Goal: Information Seeking & Learning: Compare options

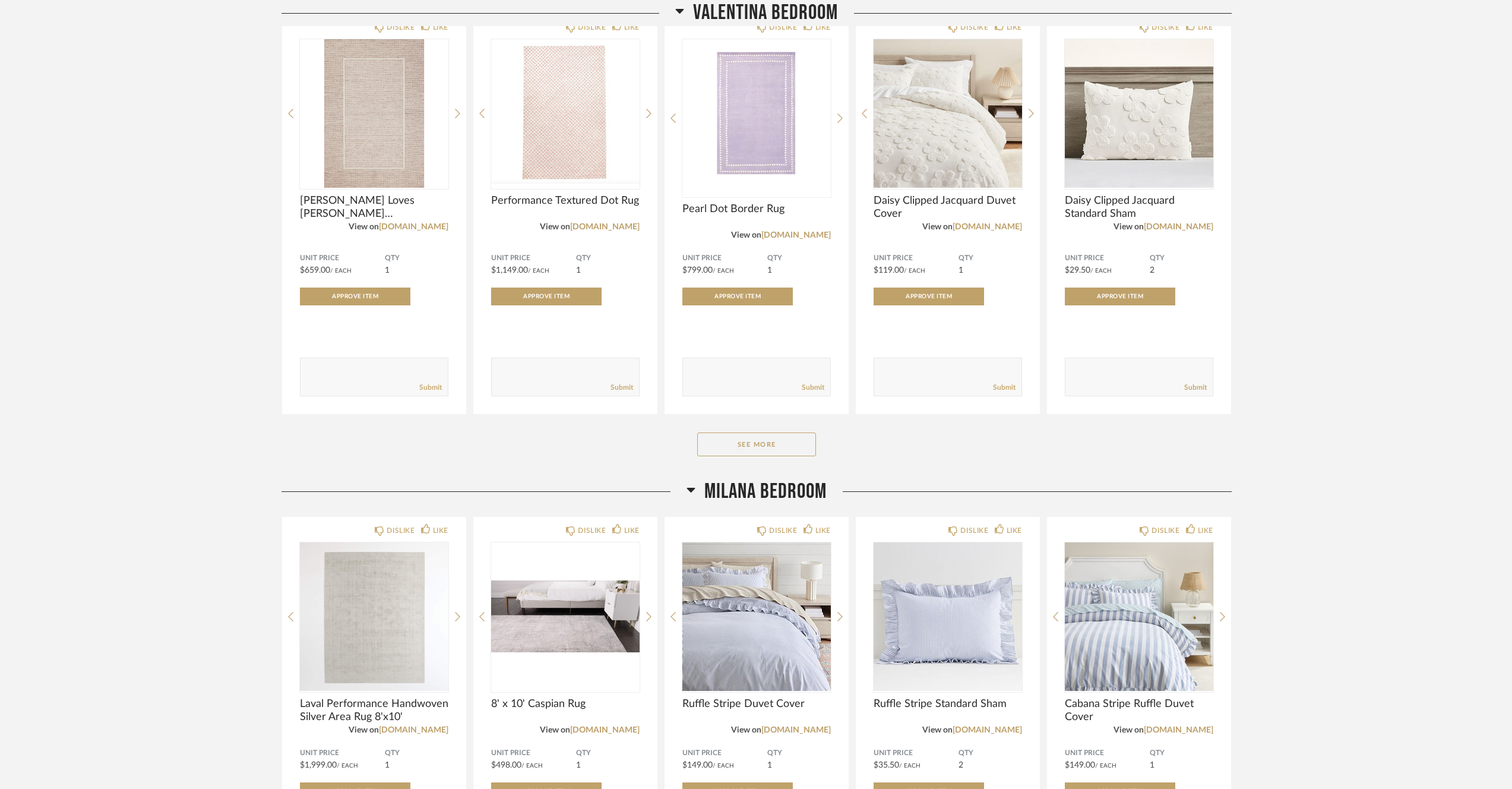
scroll to position [1514, 0]
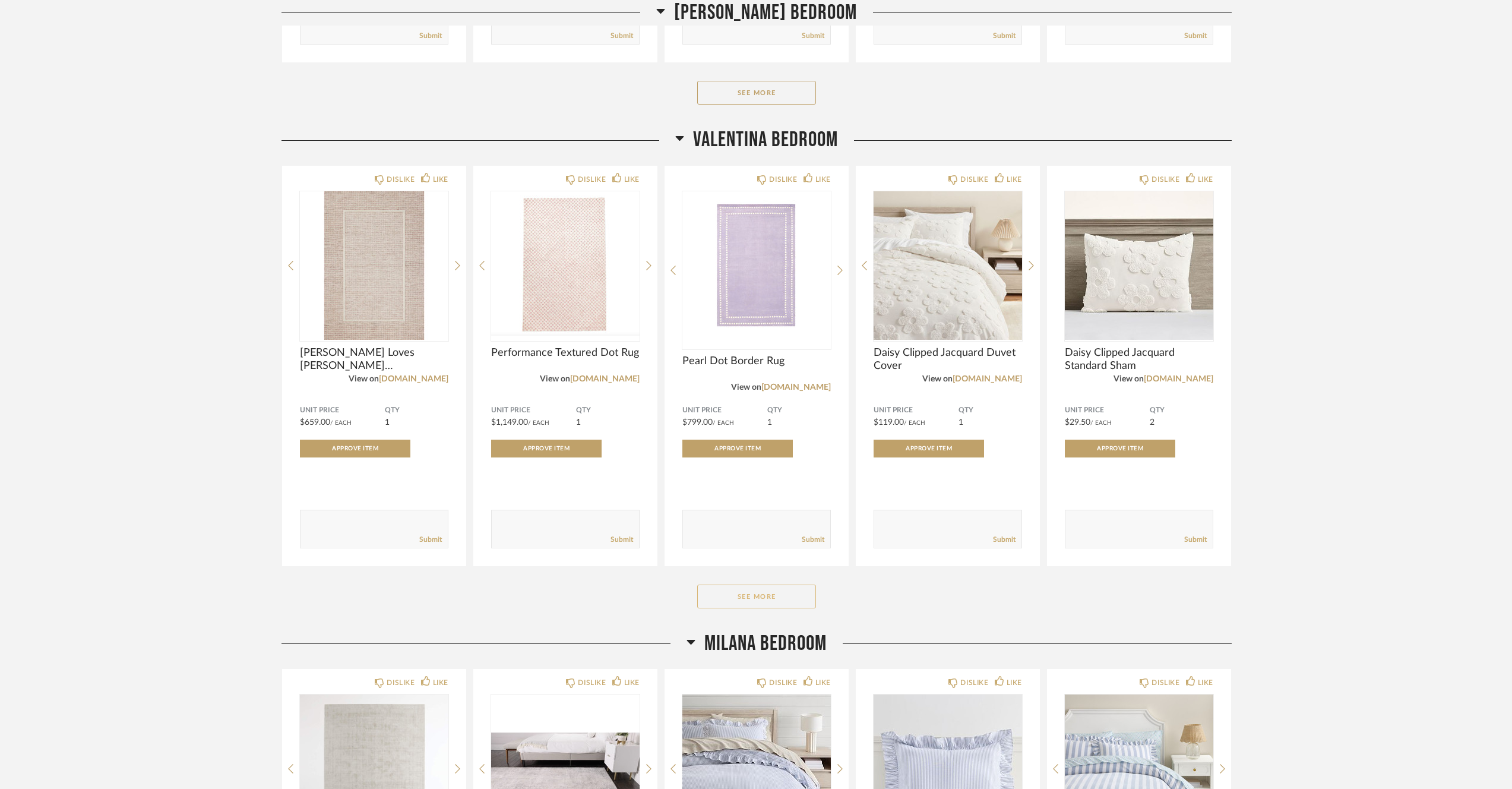
click at [771, 593] on button "See More" at bounding box center [756, 596] width 118 height 24
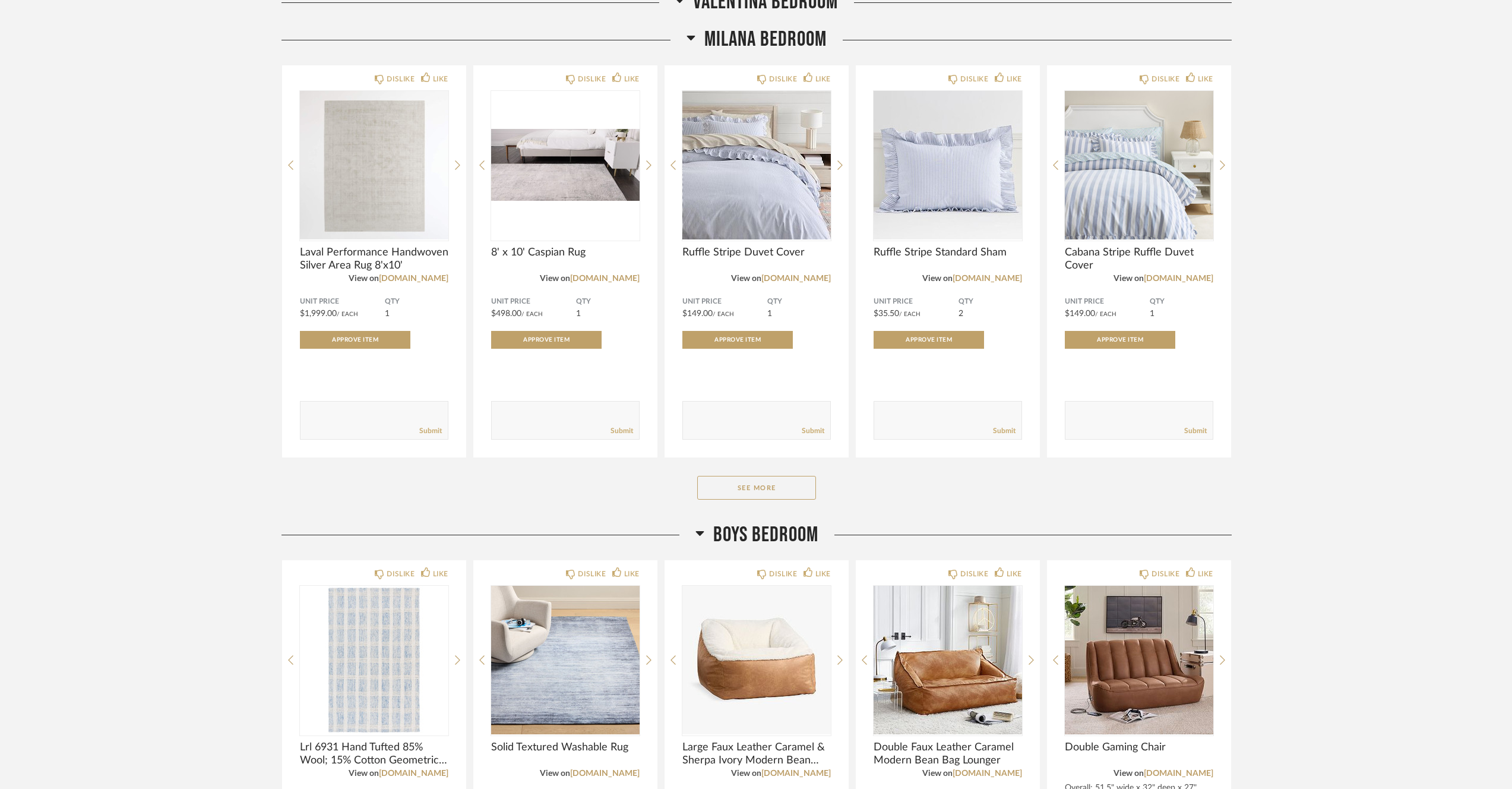
scroll to position [3028, 0]
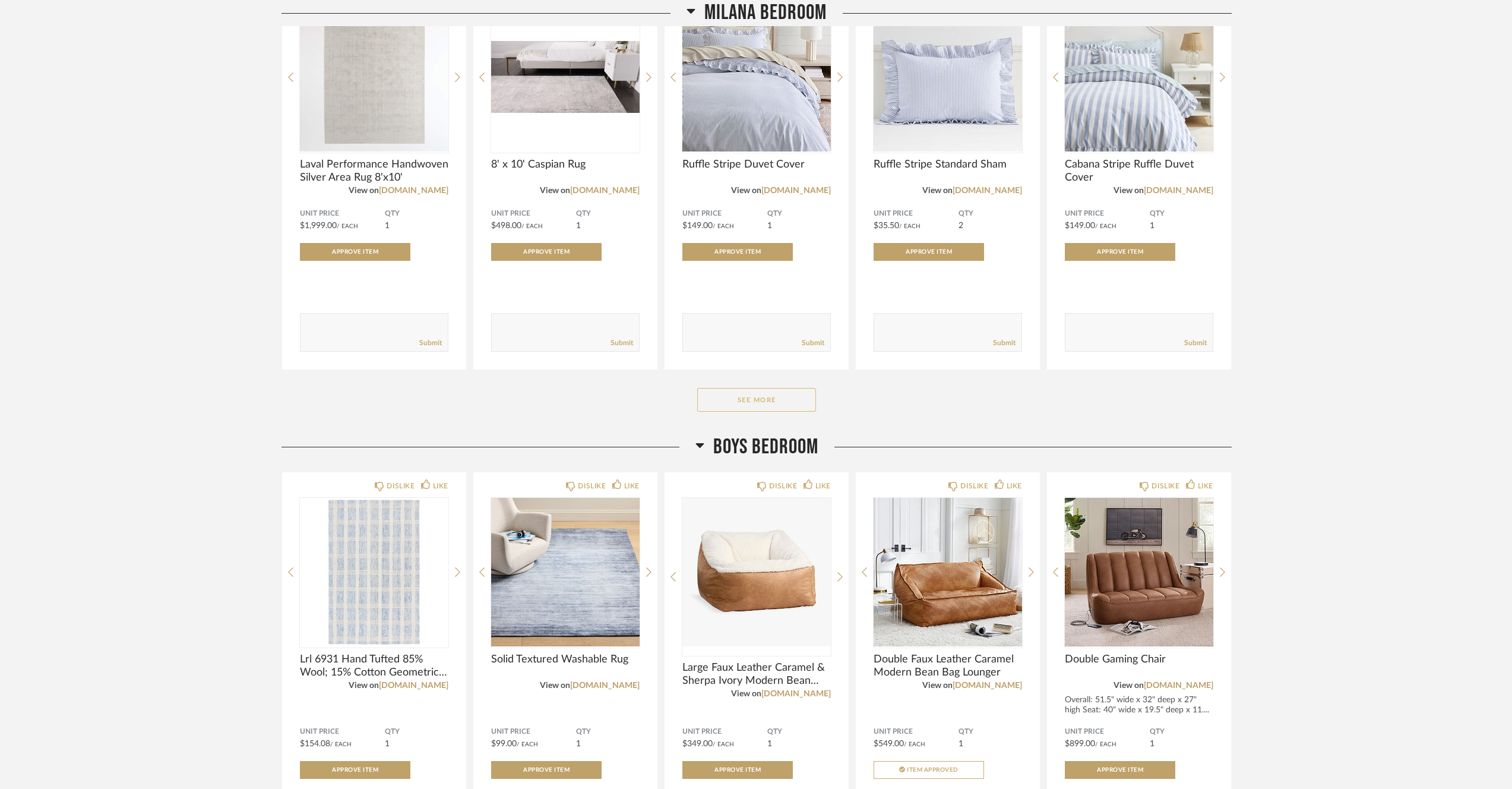
click at [764, 409] on button "See More" at bounding box center [756, 400] width 118 height 24
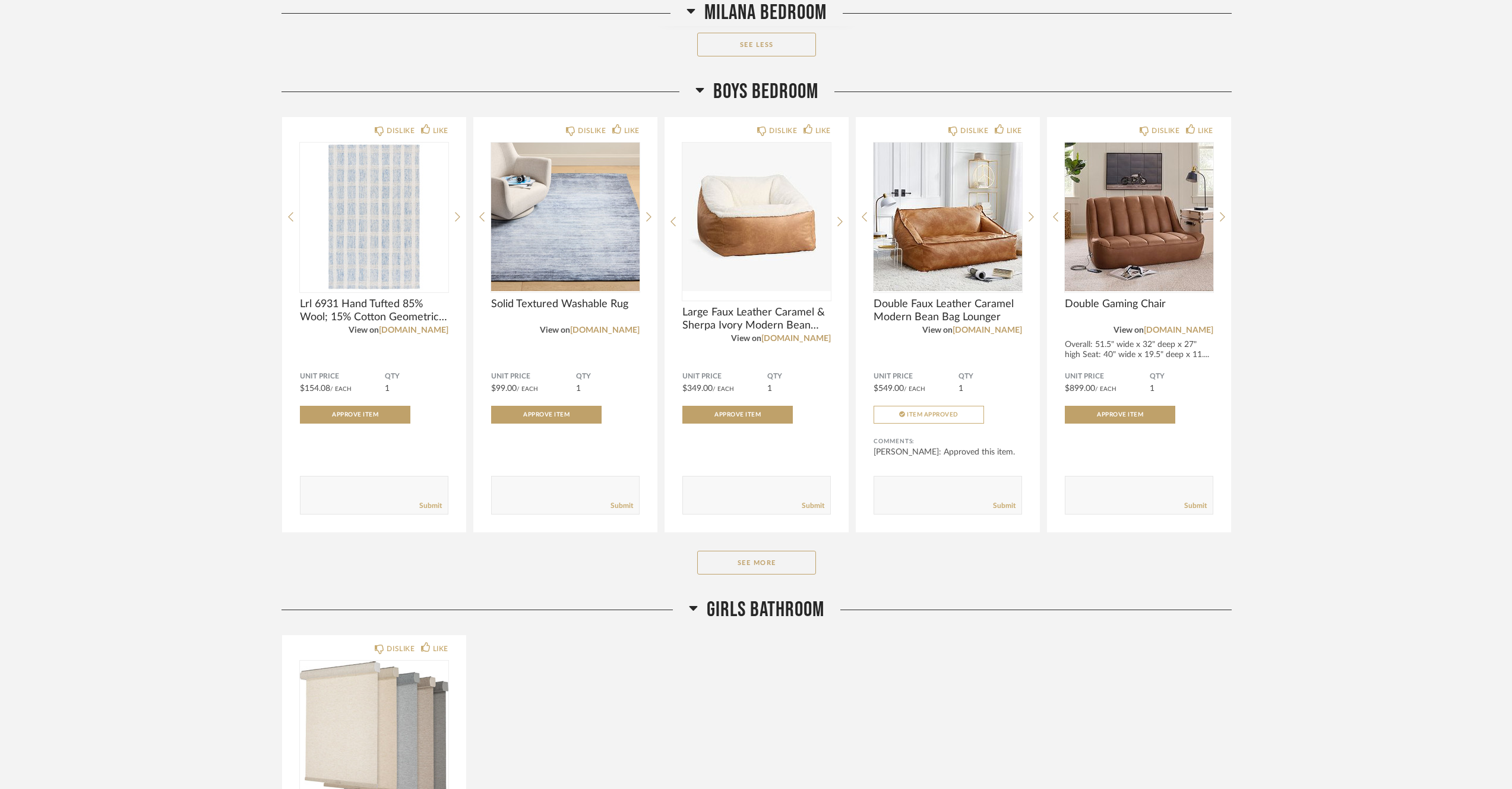
scroll to position [3793, 0]
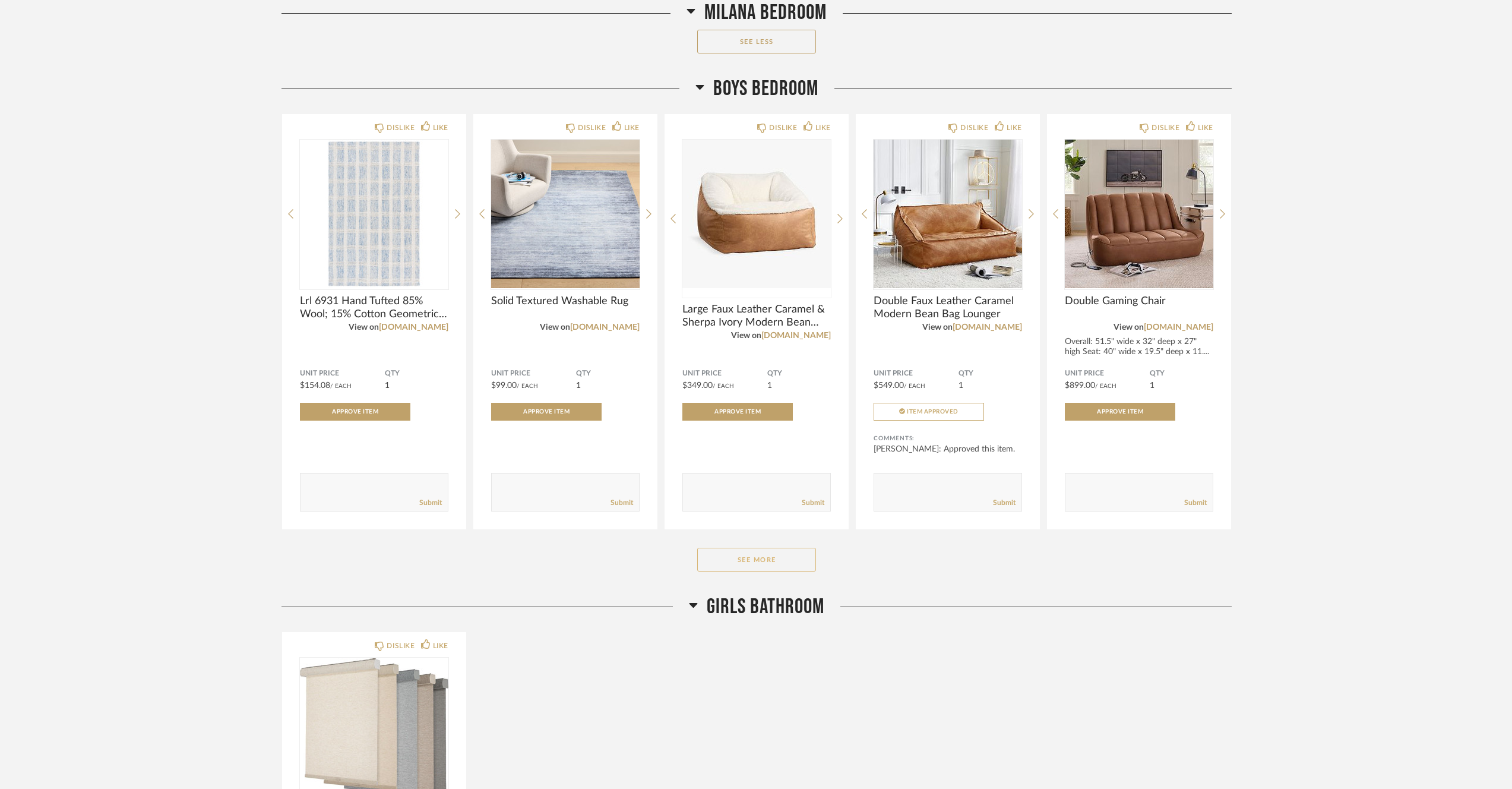
click at [765, 568] on button "See More" at bounding box center [756, 559] width 118 height 24
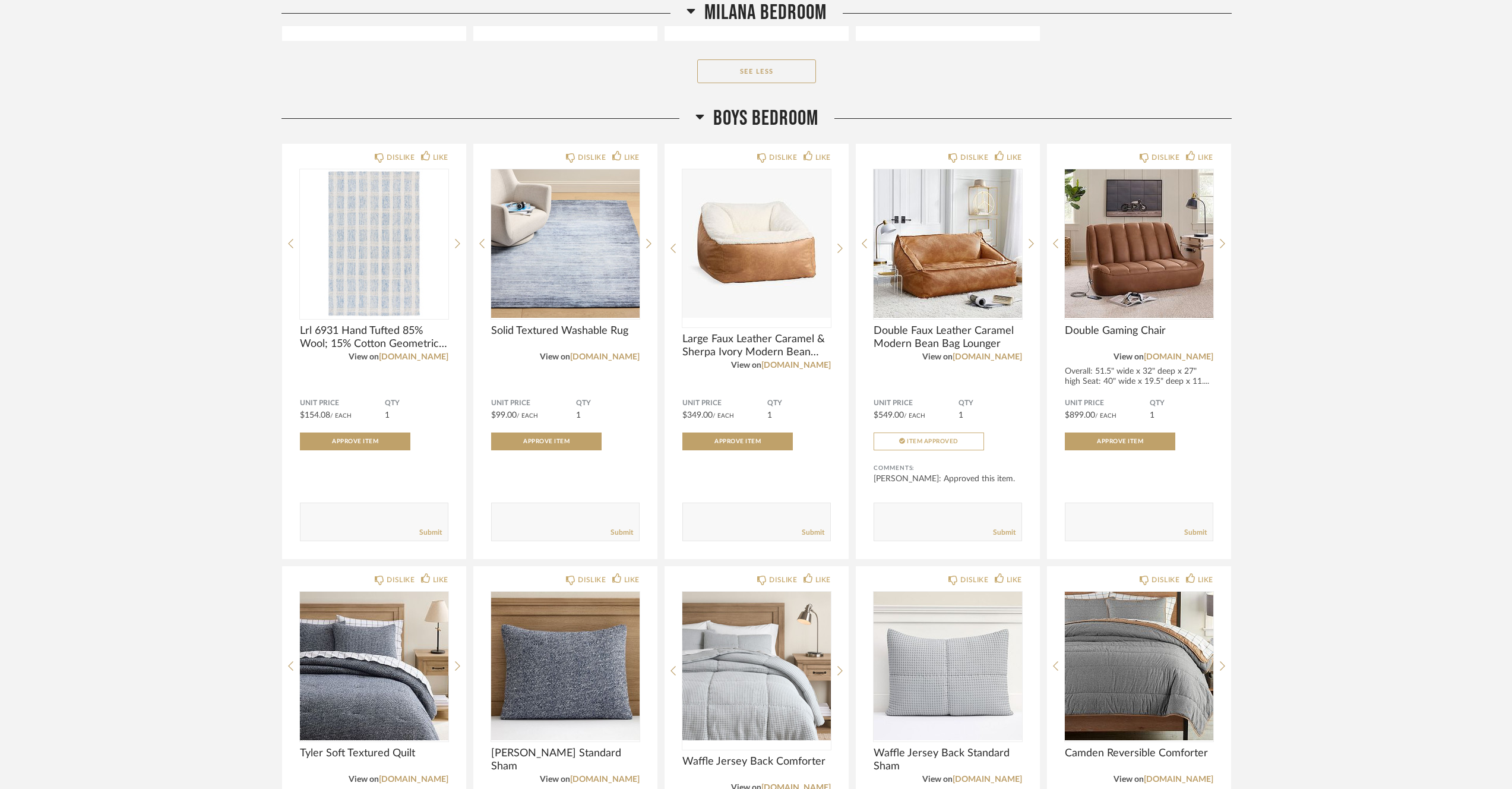
scroll to position [3761, 0]
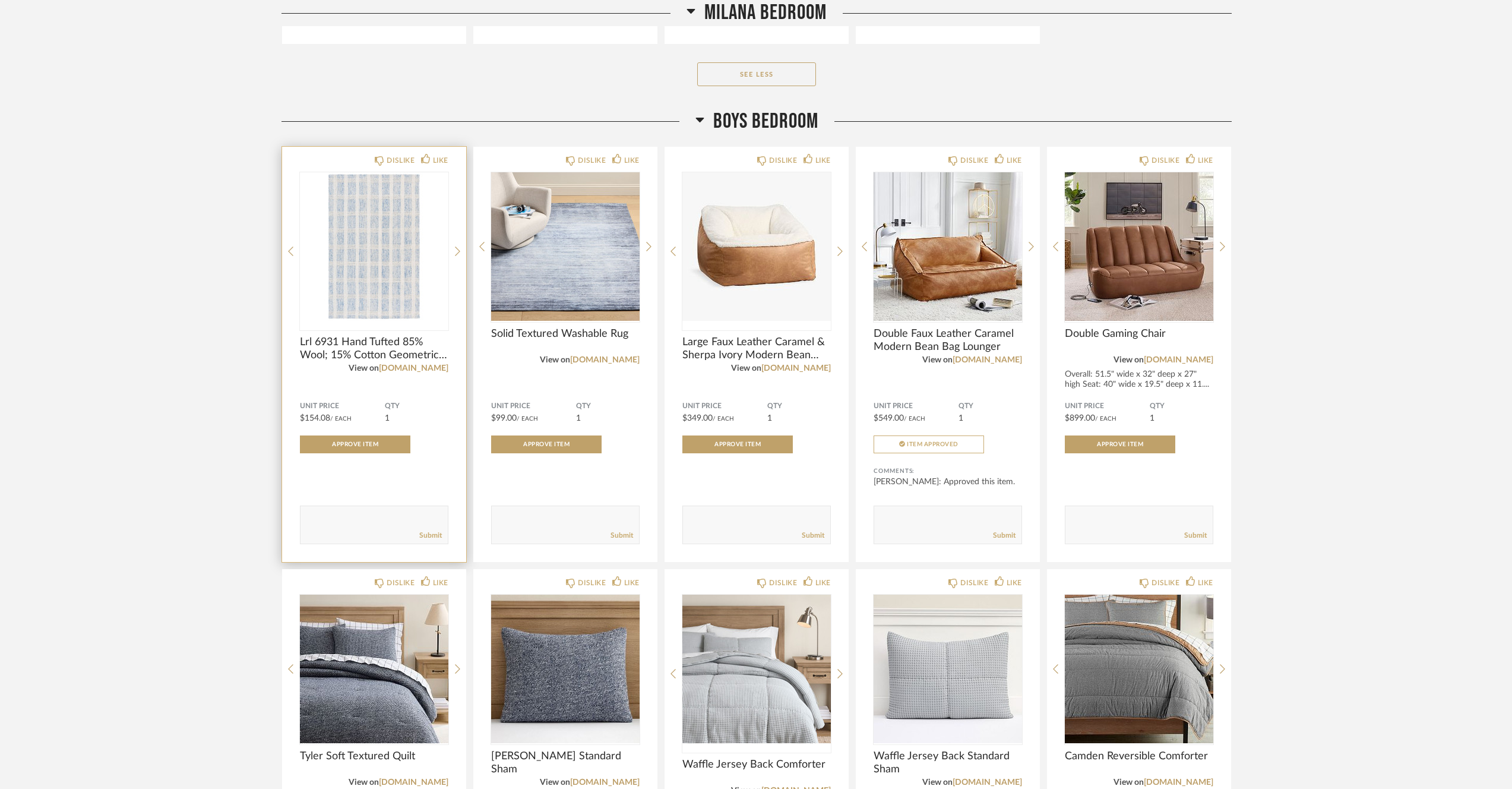
click at [379, 274] on img "0" at bounding box center [374, 246] width 149 height 149
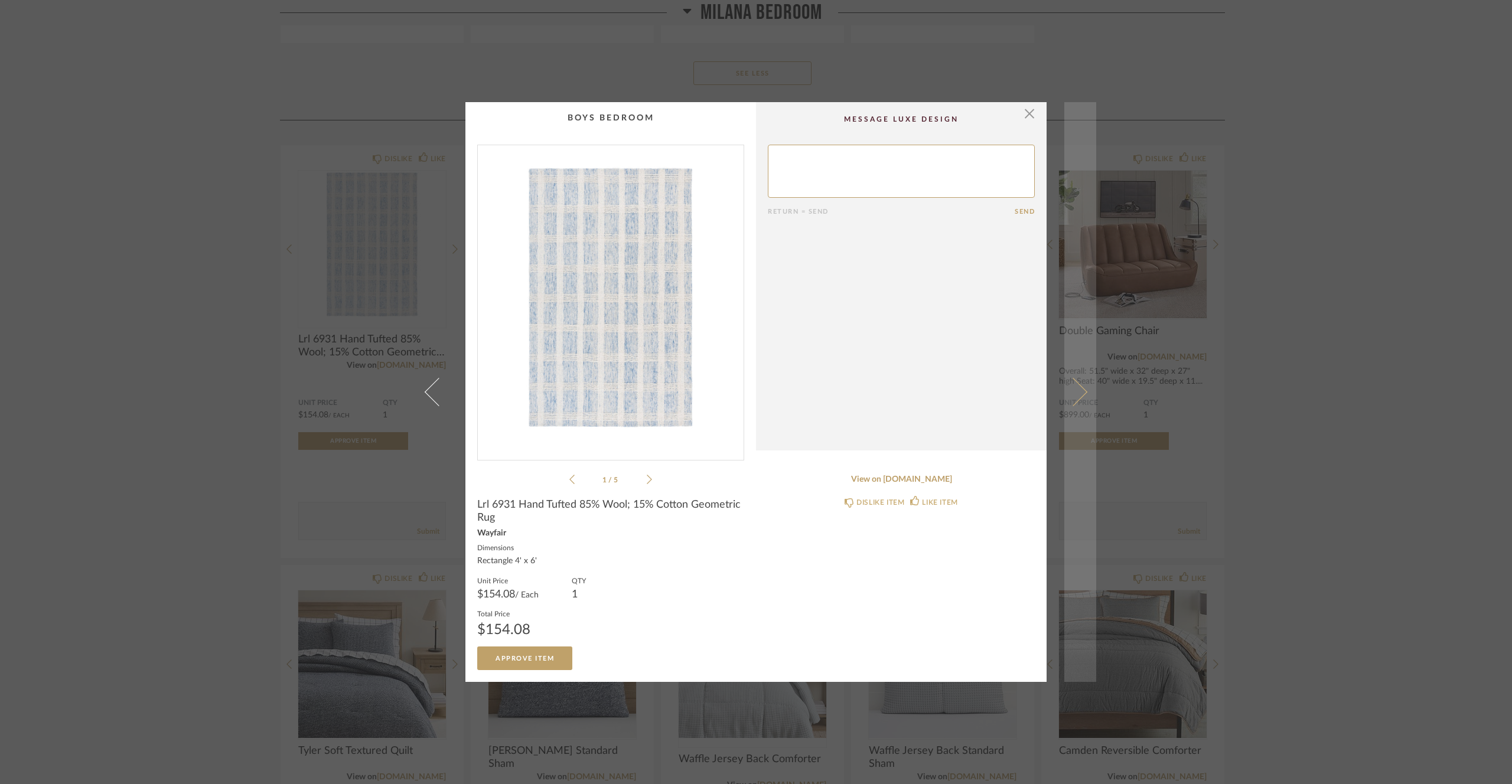
click at [1076, 384] on link at bounding box center [1080, 392] width 32 height 580
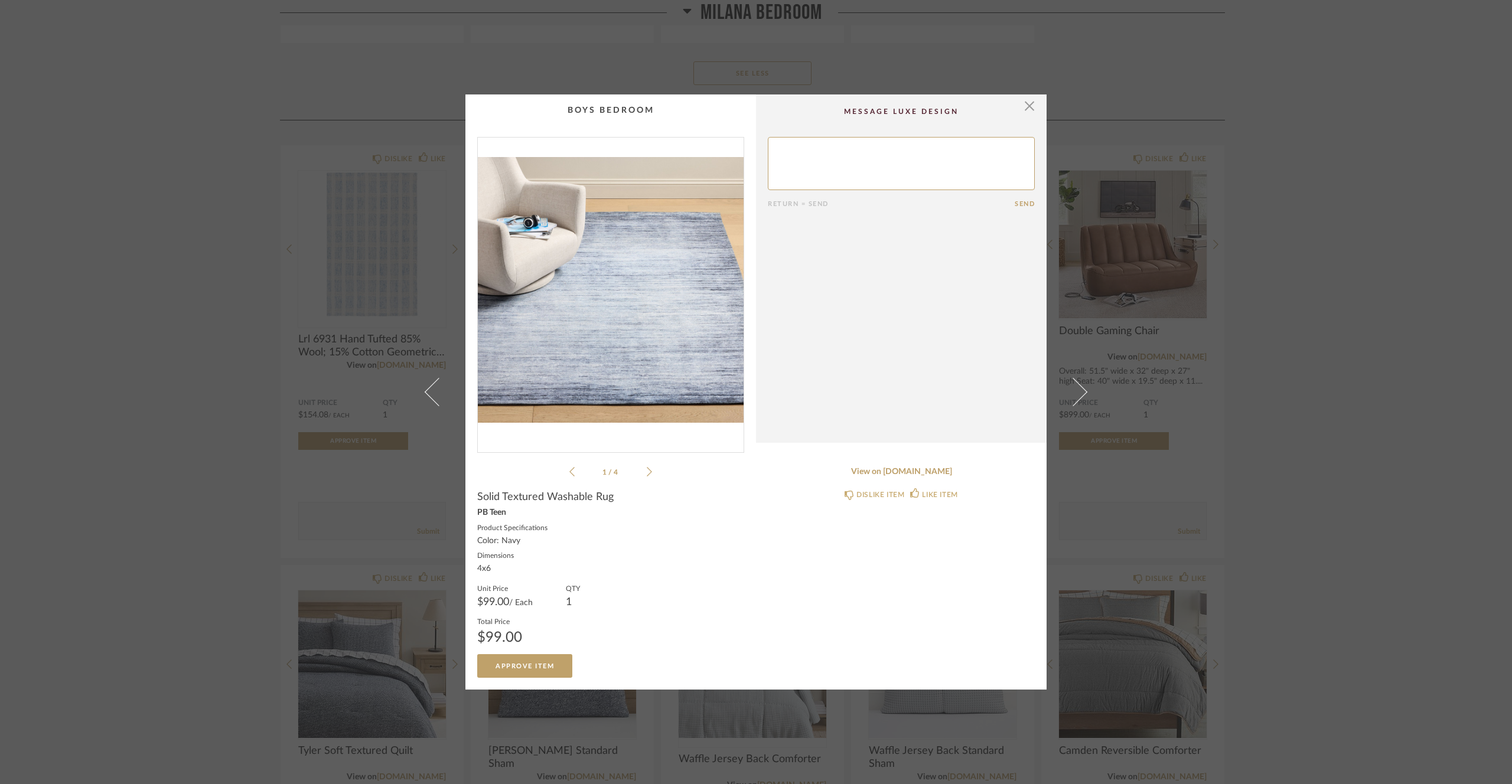
click at [482, 495] on span "Solid Textured Washable Rug" at bounding box center [545, 496] width 136 height 13
click at [927, 473] on link "View on pbteen.com" at bounding box center [901, 472] width 267 height 10
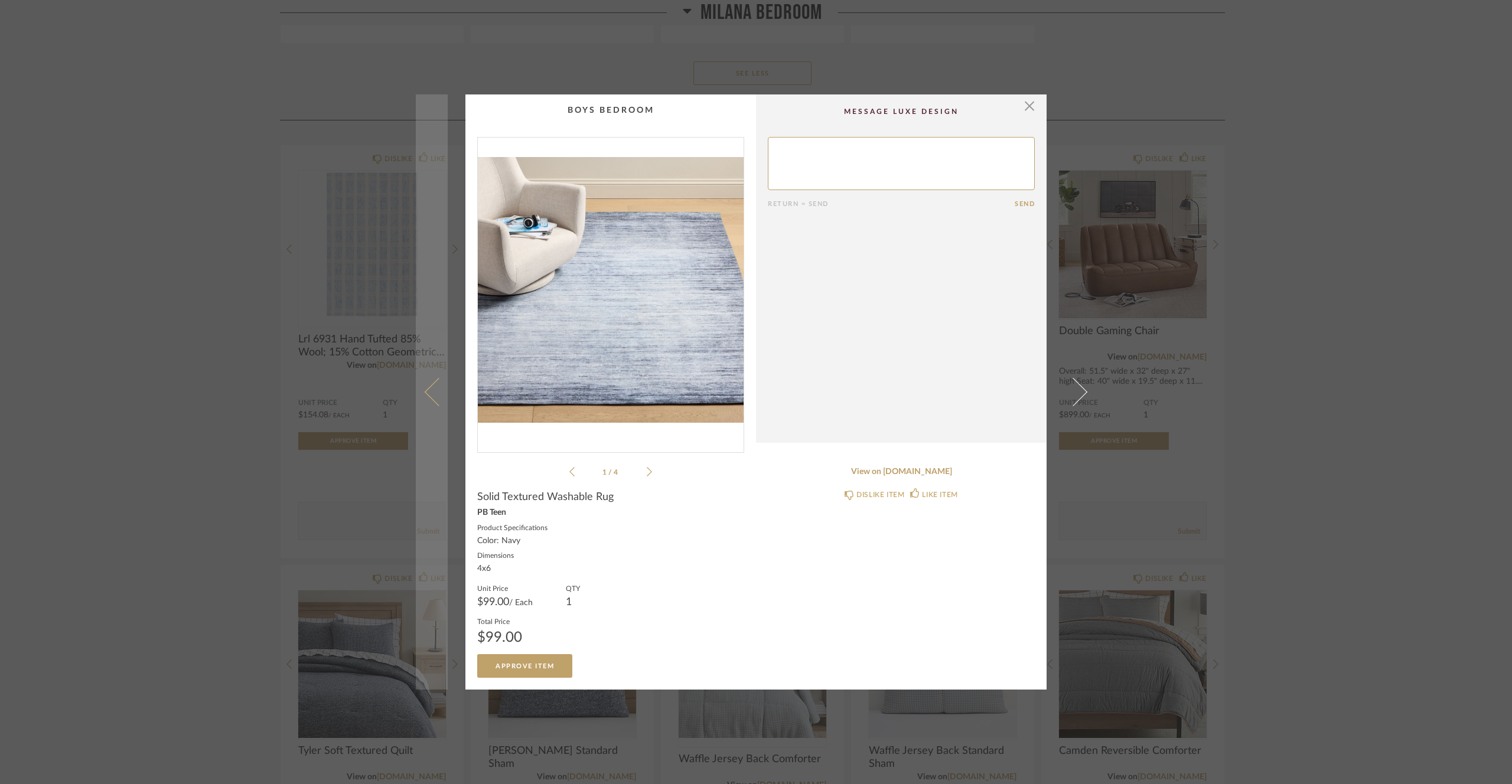
click at [427, 393] on span at bounding box center [439, 392] width 28 height 28
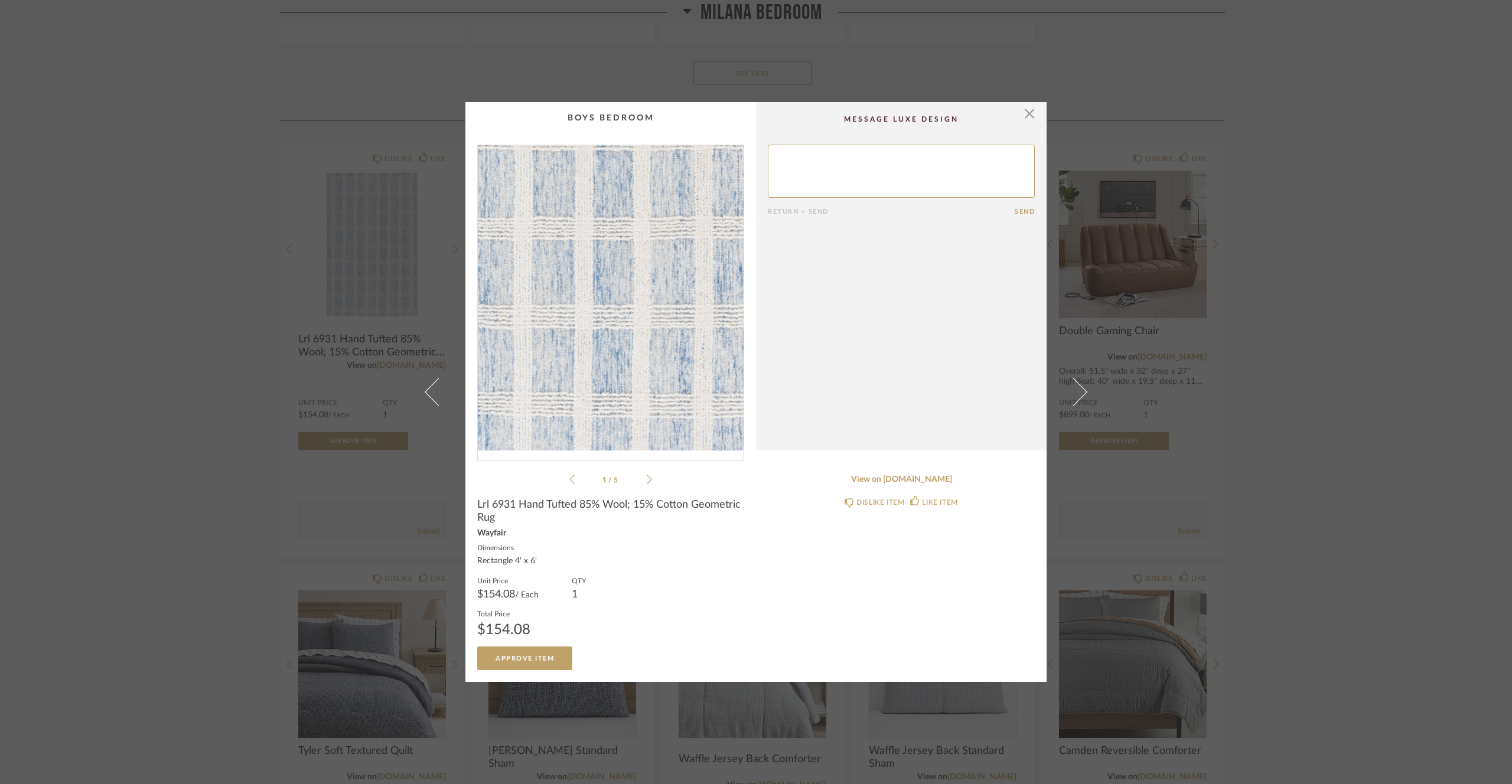
click at [626, 351] on img "0" at bounding box center [611, 297] width 266 height 305
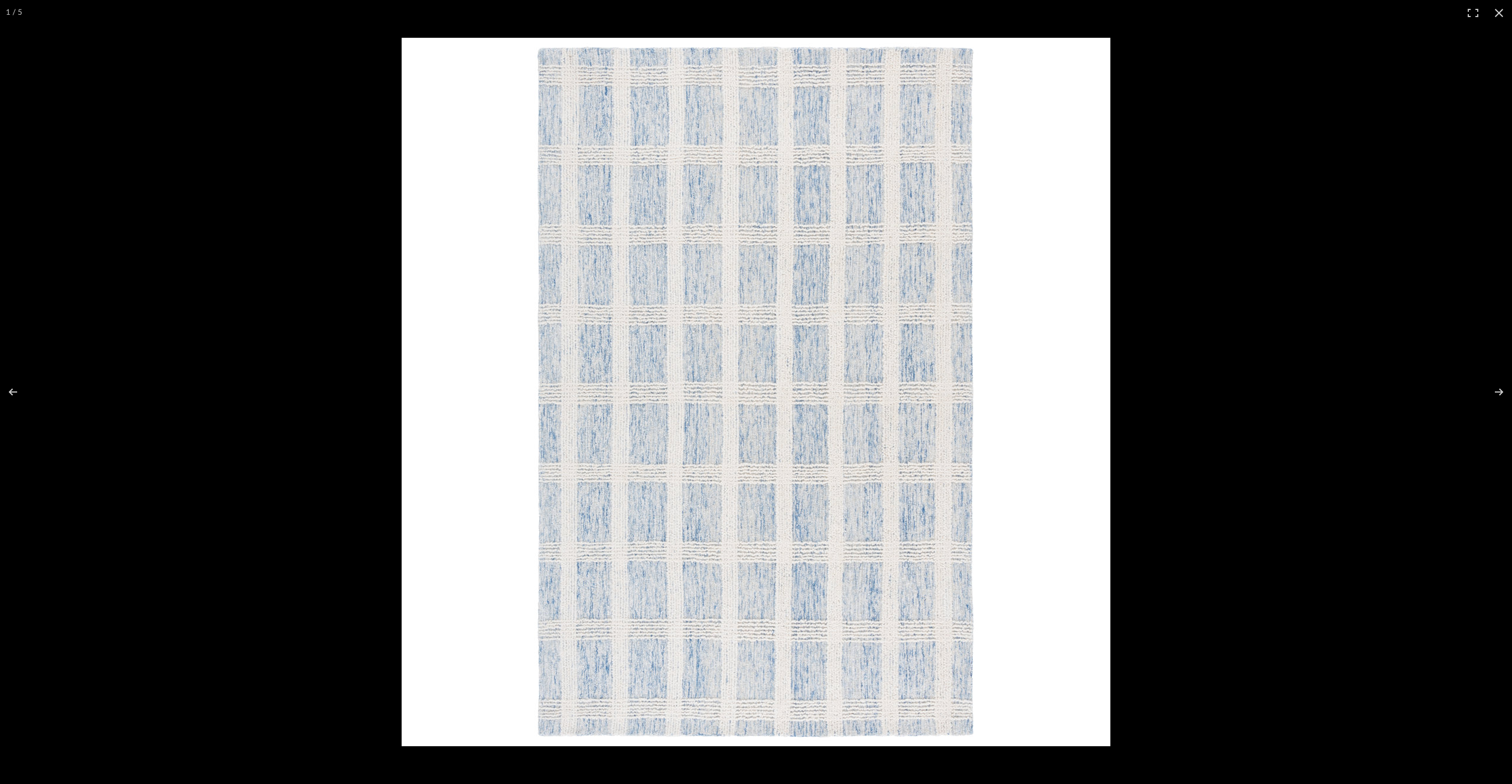
click at [1499, 5] on button at bounding box center [1498, 12] width 26 height 26
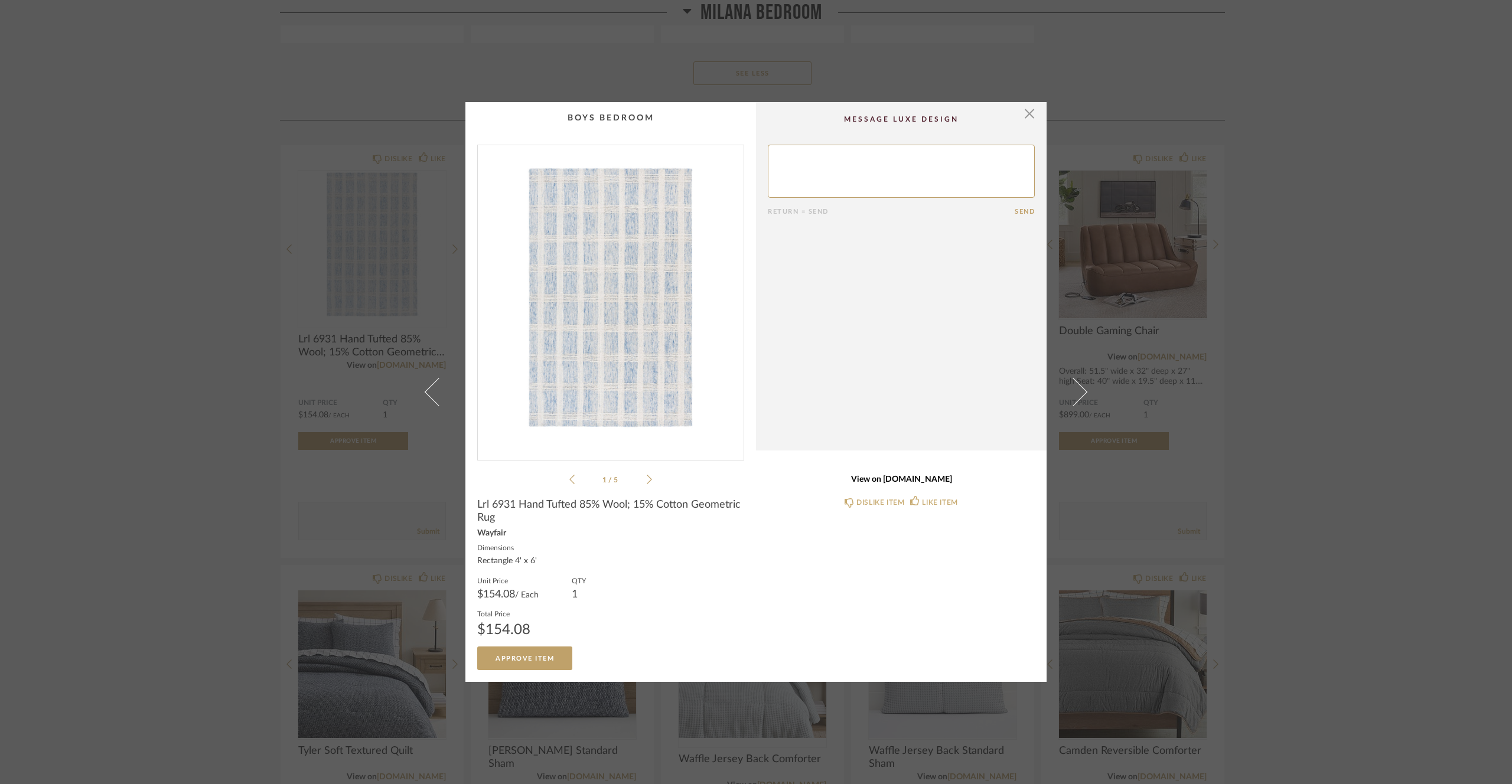
click at [882, 483] on link "View on wayfair.com" at bounding box center [901, 479] width 267 height 10
click at [1028, 119] on span "button" at bounding box center [1029, 113] width 24 height 24
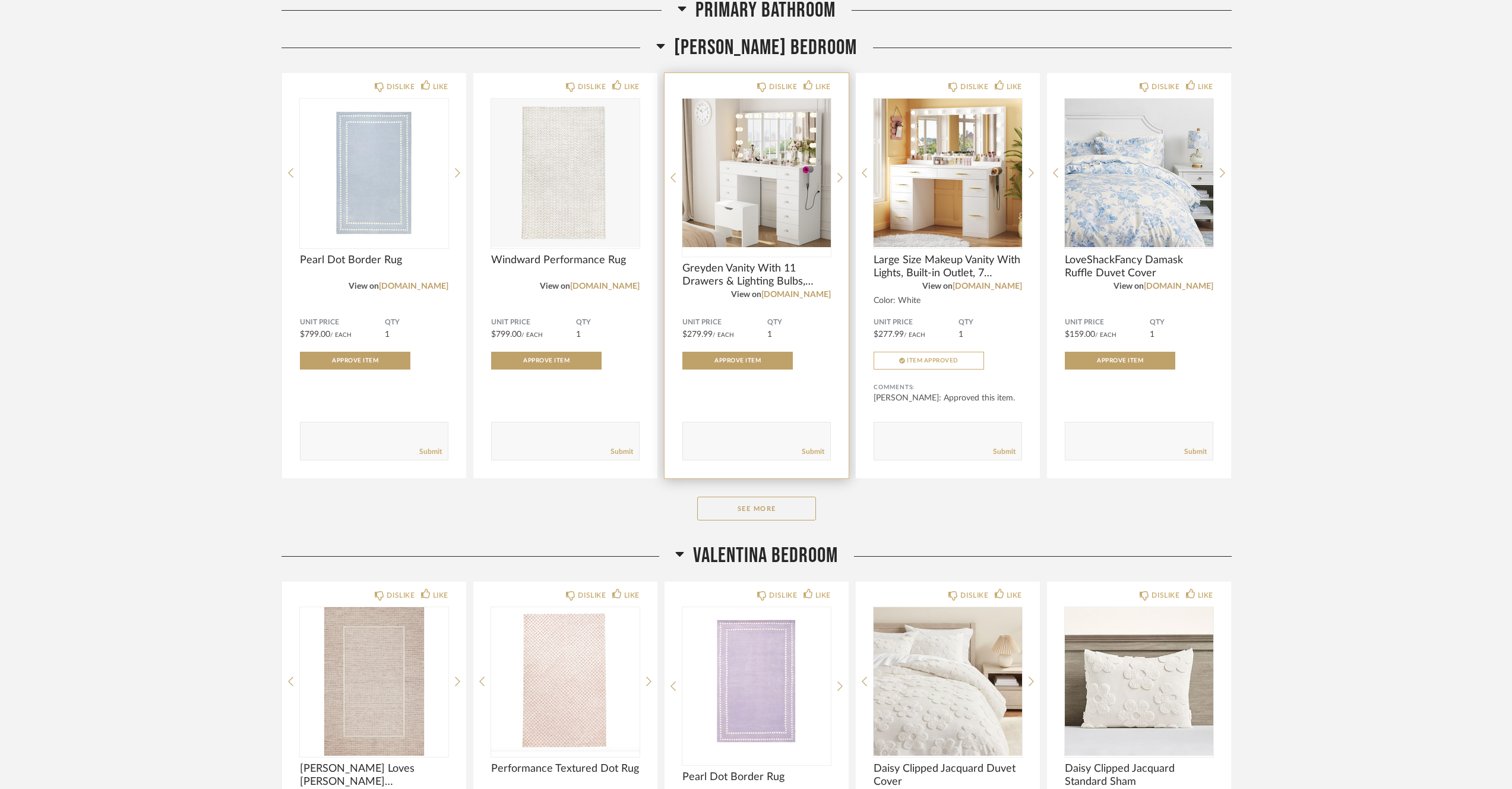
scroll to position [1112, 0]
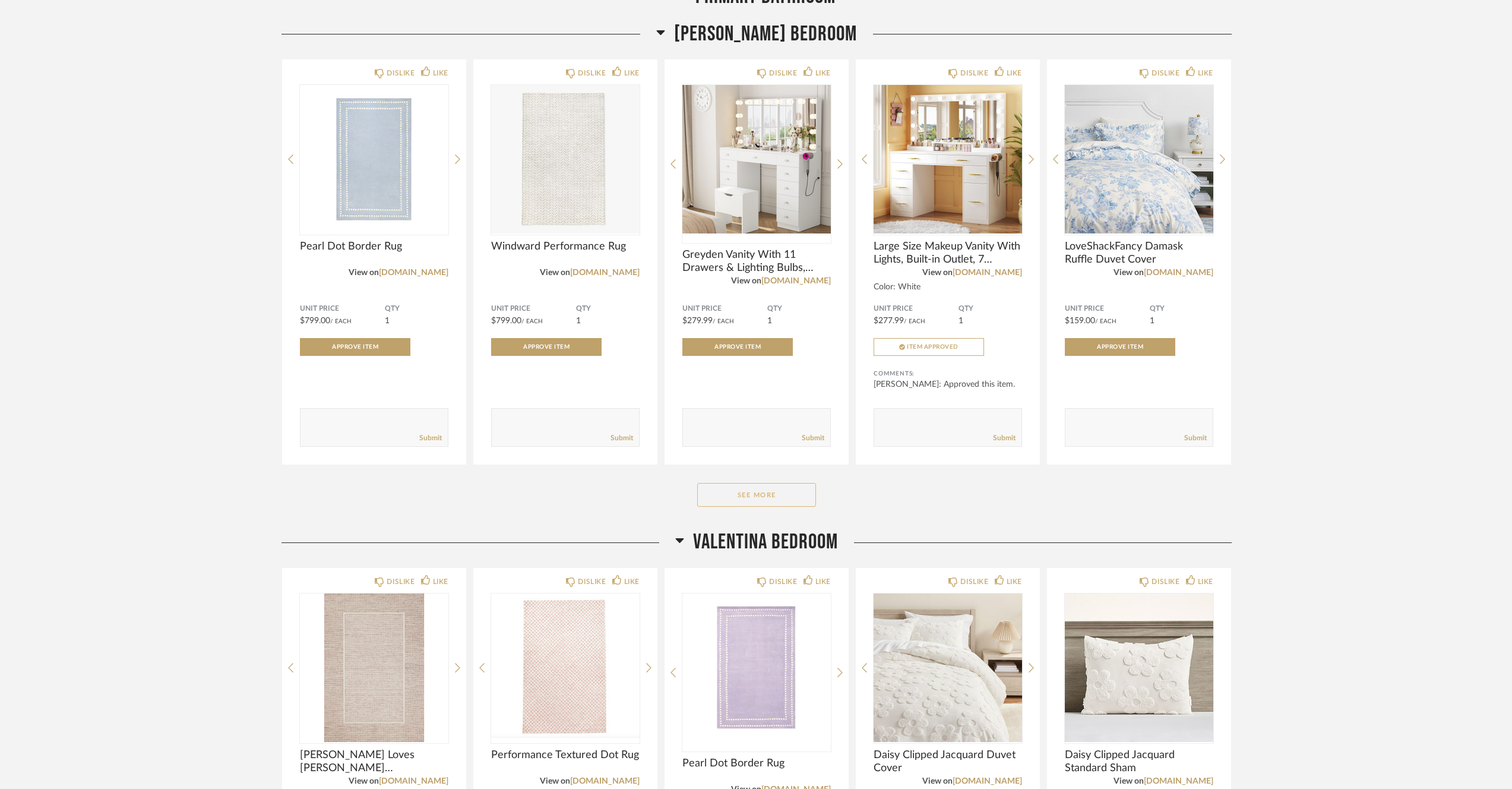
click at [767, 496] on button "See More" at bounding box center [756, 494] width 118 height 24
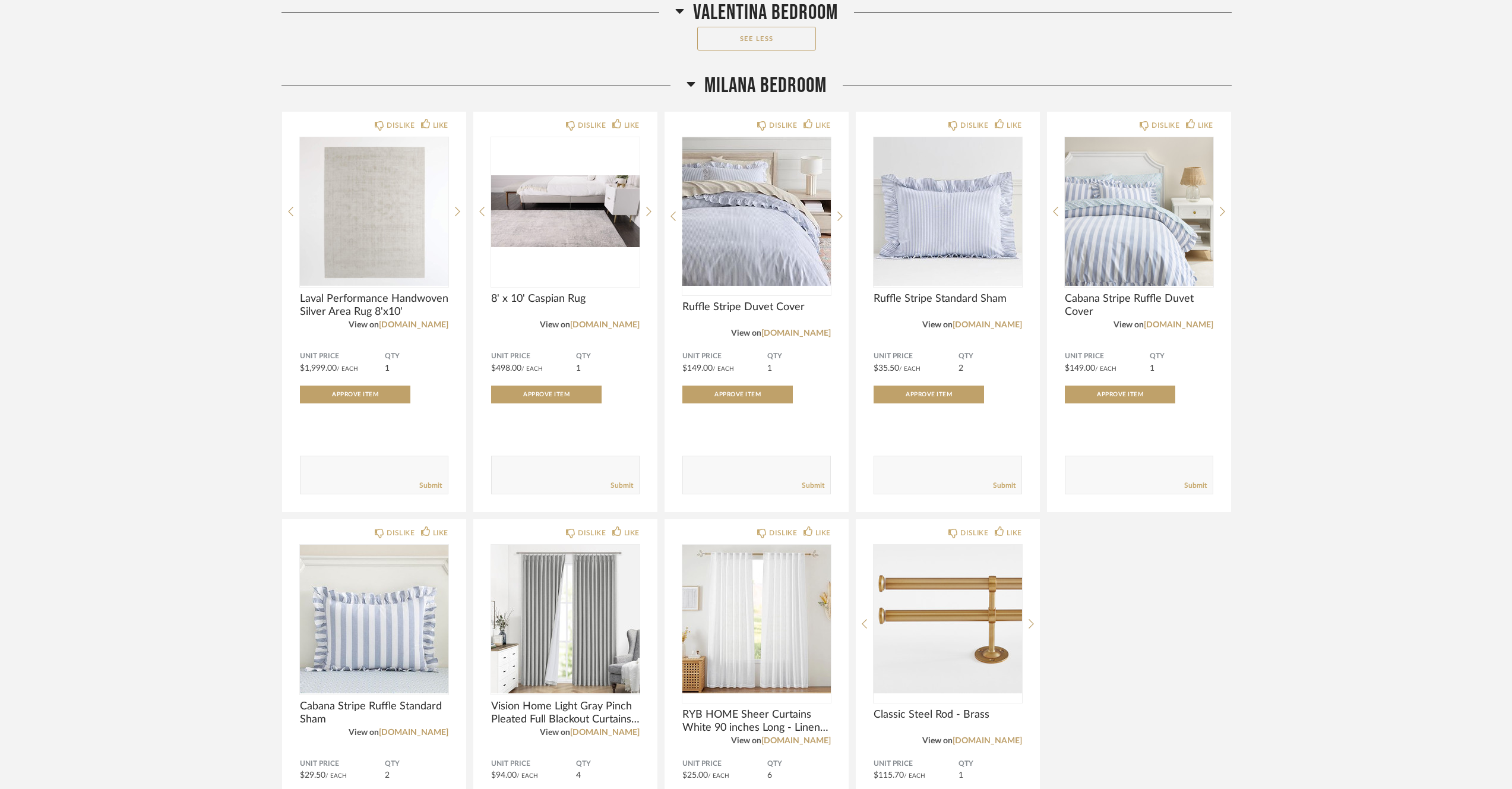
scroll to position [3730, 0]
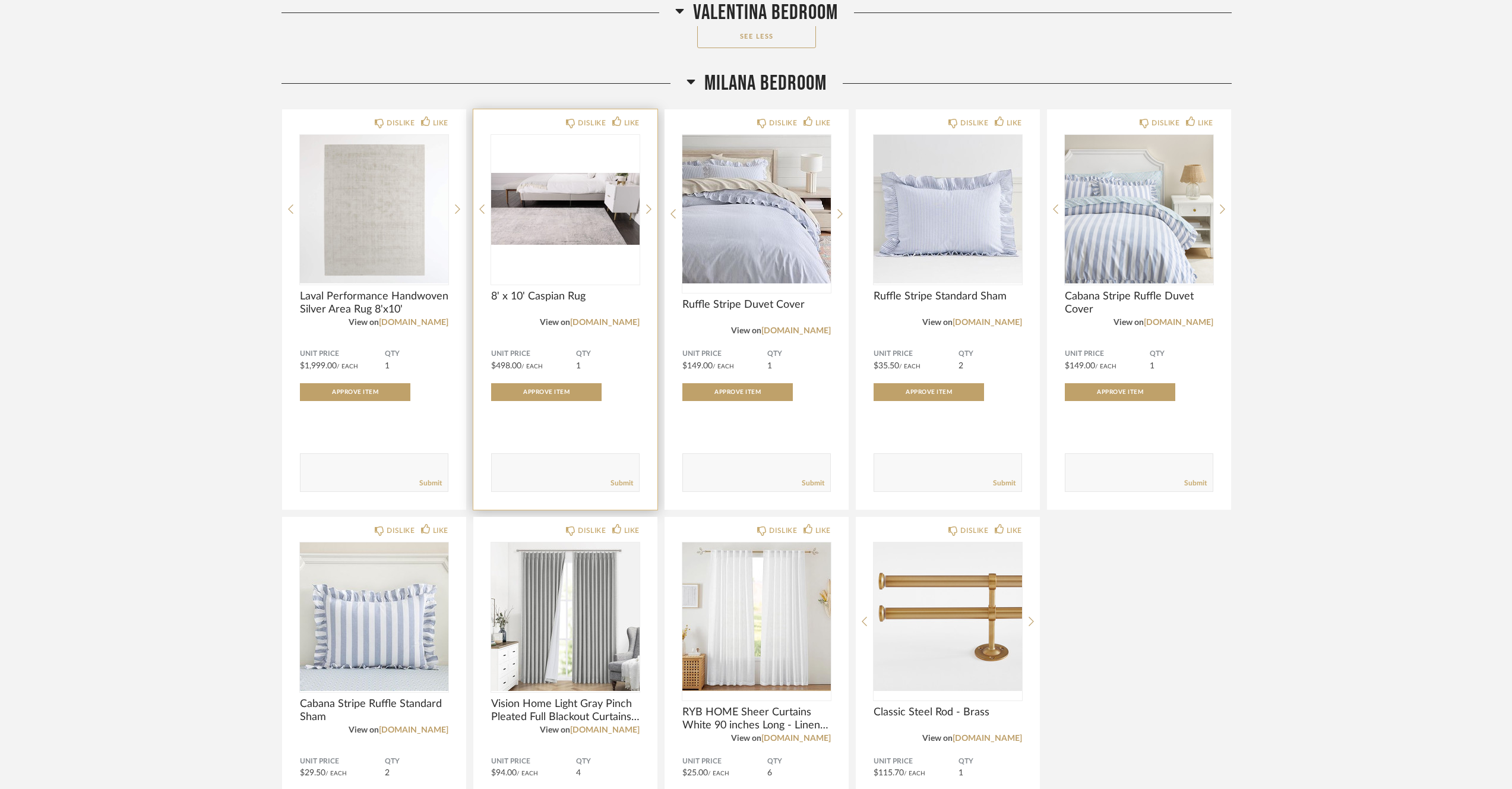
click at [550, 213] on div at bounding box center [565, 208] width 149 height 149
click at [618, 224] on img "0" at bounding box center [565, 208] width 149 height 149
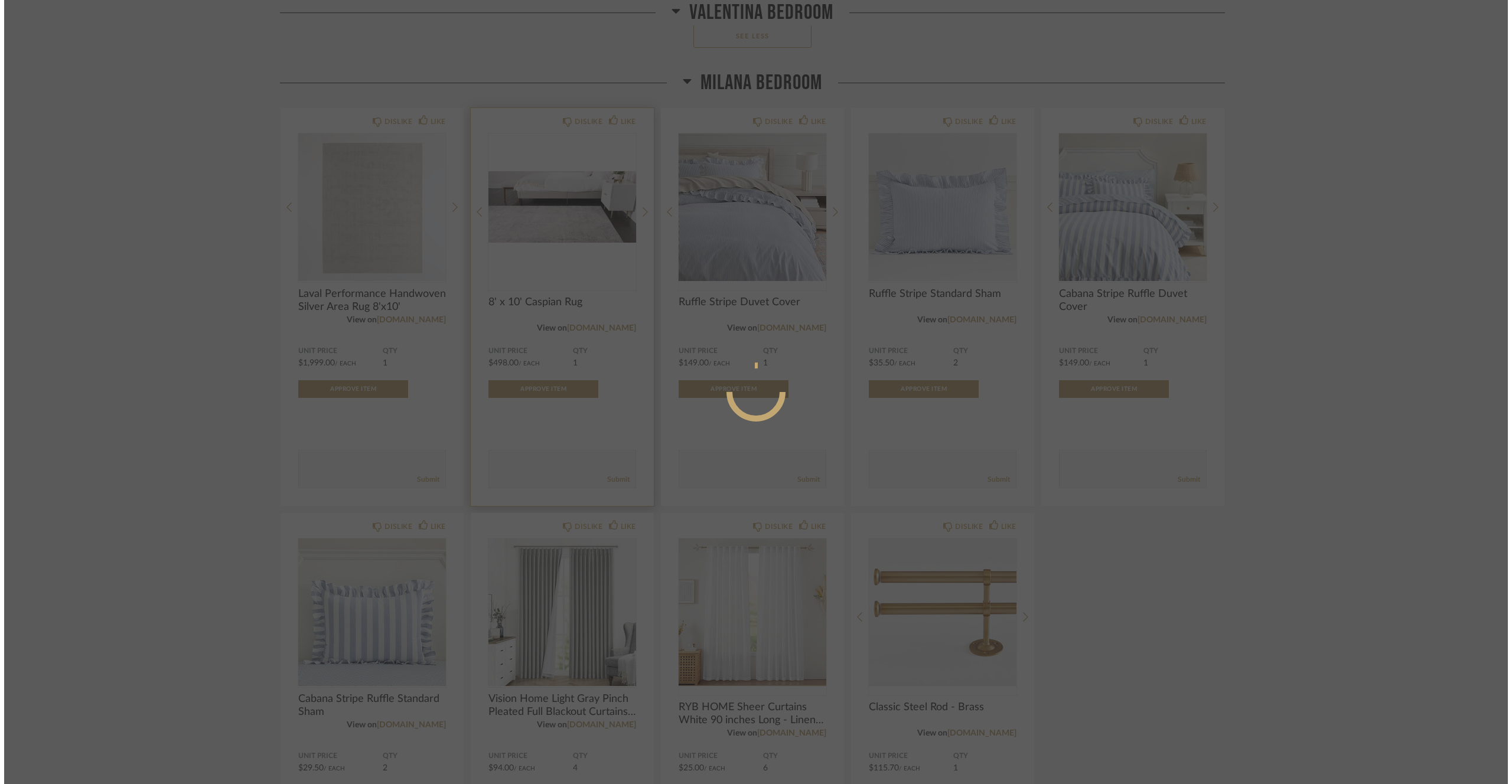
scroll to position [0, 0]
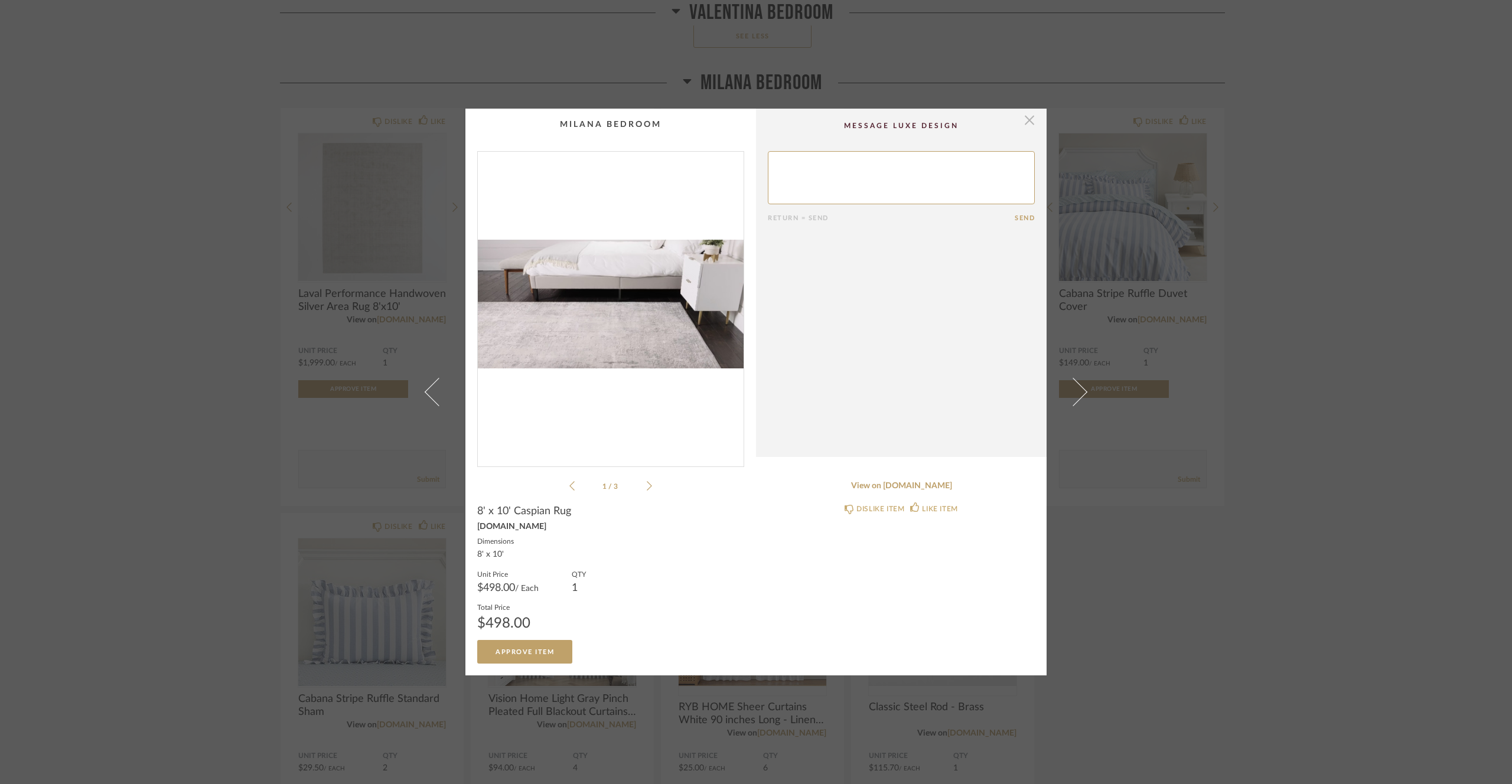
click at [1022, 126] on span "button" at bounding box center [1029, 120] width 24 height 24
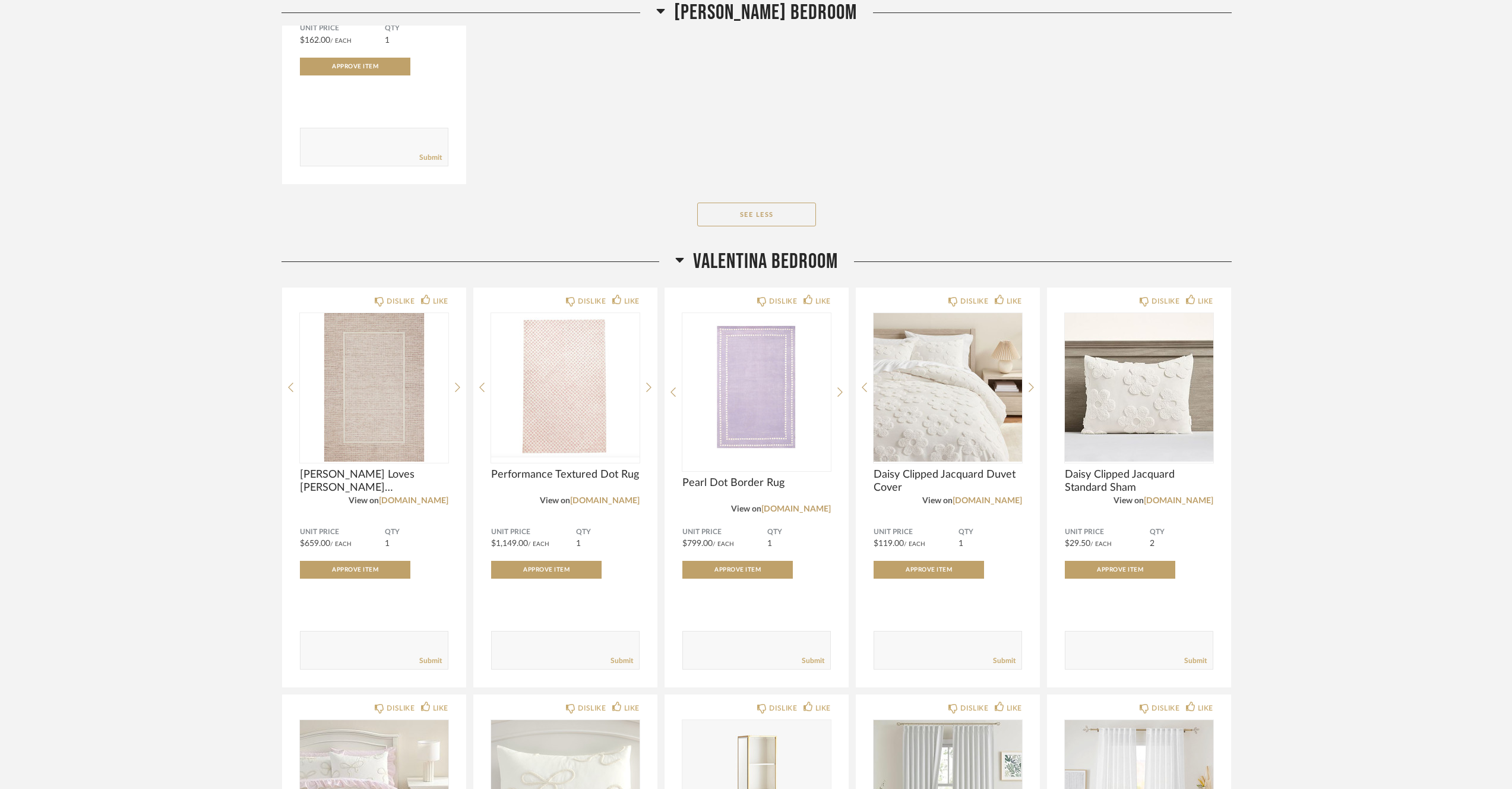
scroll to position [2225, 0]
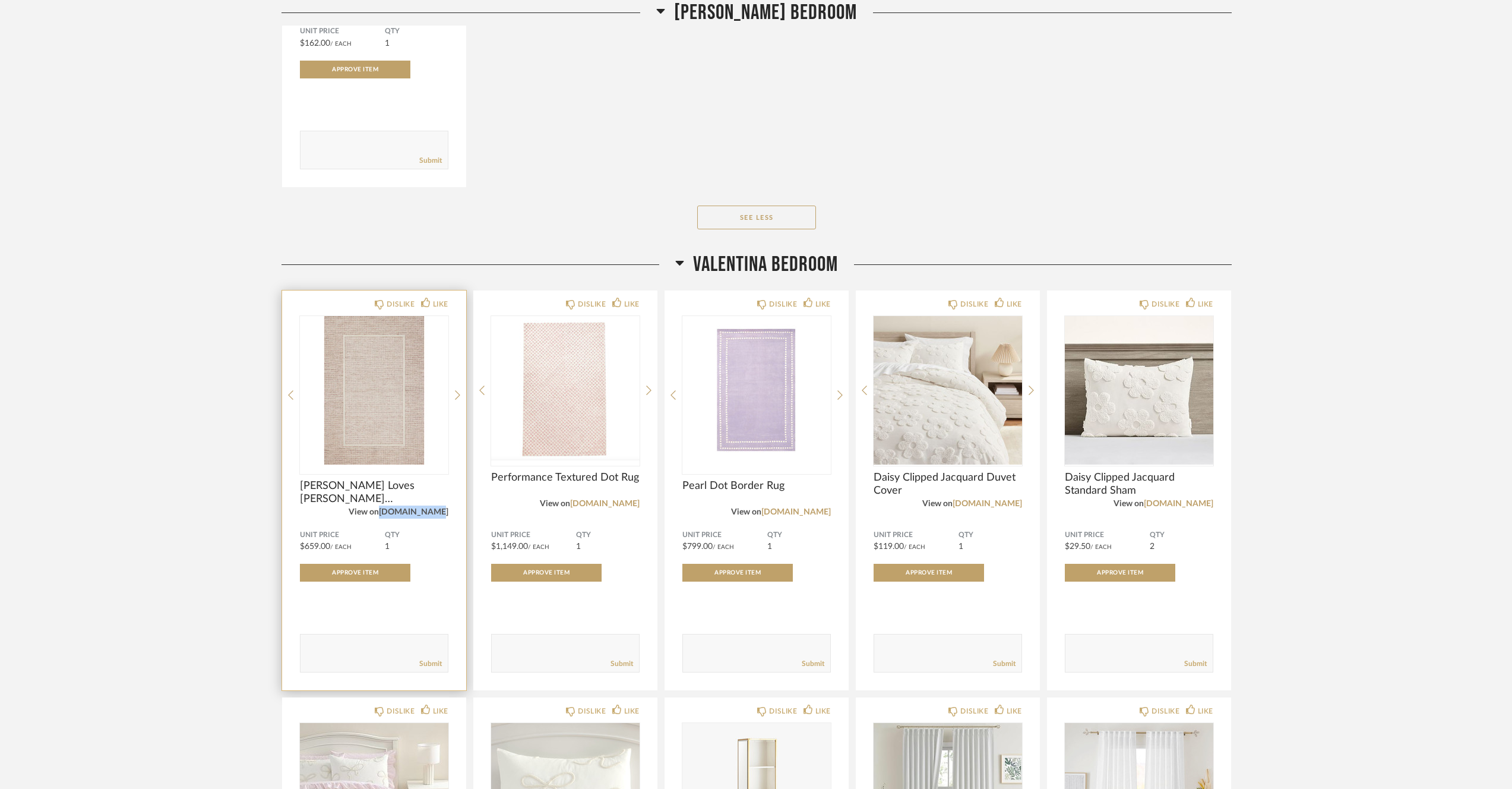
click at [437, 516] on link "[DOMAIN_NAME]" at bounding box center [414, 511] width 69 height 8
